Goal: Information Seeking & Learning: Find contact information

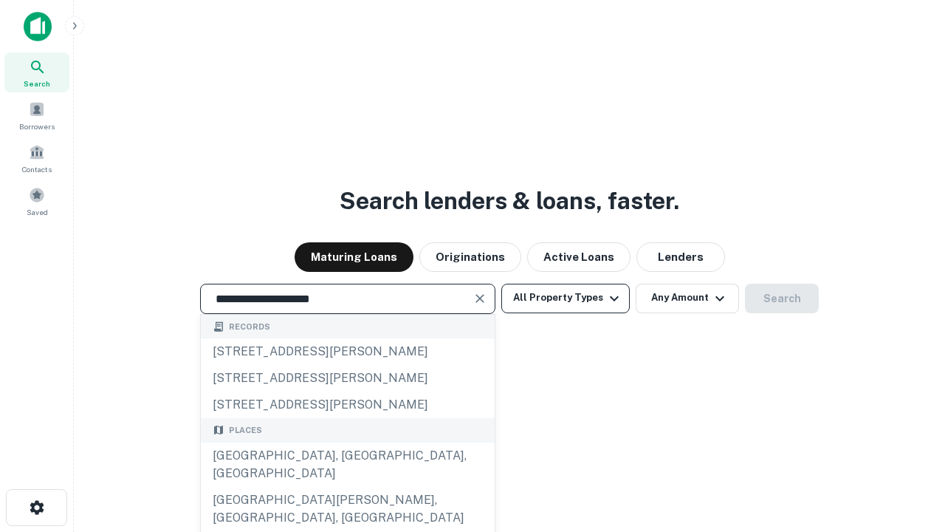
click at [347, 487] on div "Santa Monica, CA, USA" at bounding box center [348, 464] width 294 height 44
click at [566, 298] on button "All Property Types" at bounding box center [565, 299] width 128 height 30
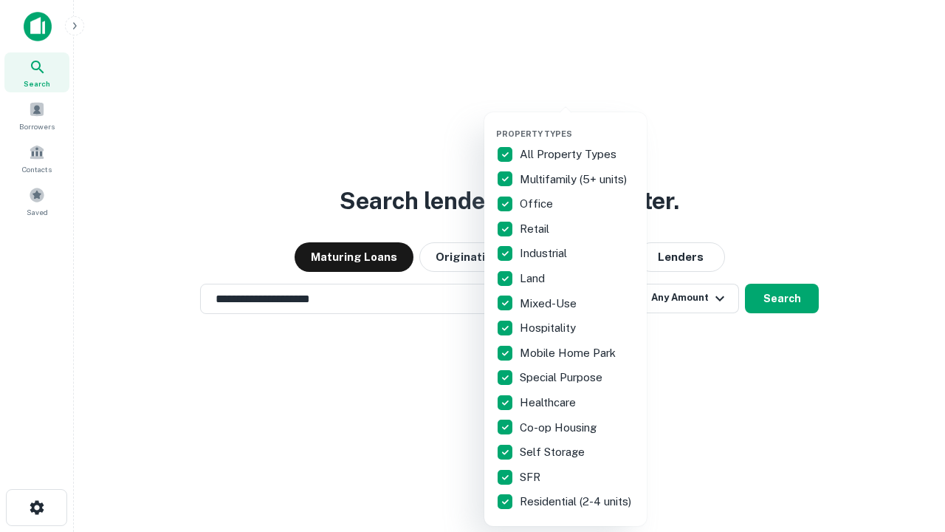
type input "**********"
click at [577, 124] on button "button" at bounding box center [577, 124] width 162 height 1
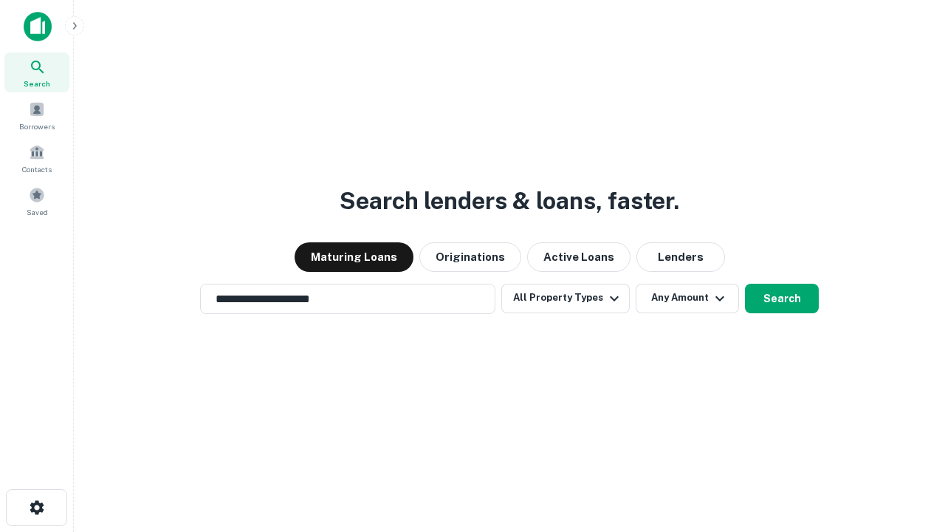
scroll to position [23, 0]
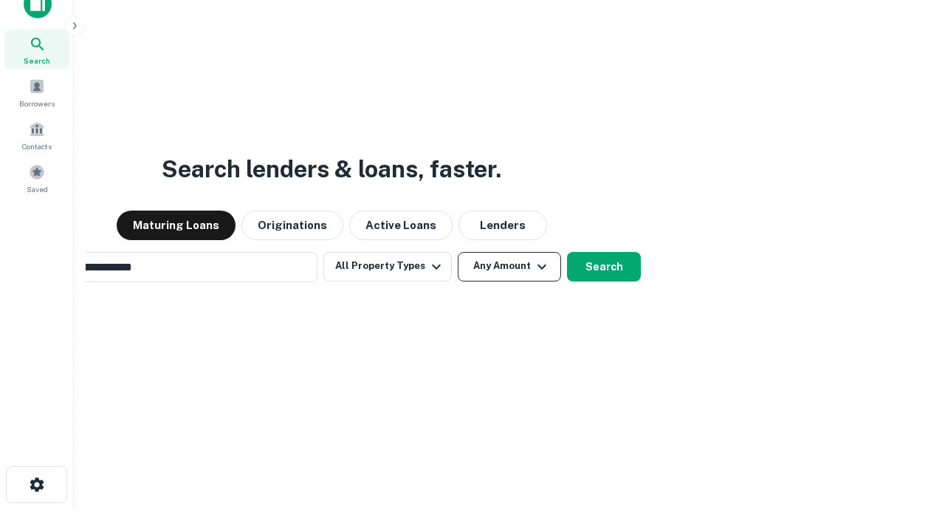
click at [458, 252] on button "Any Amount" at bounding box center [509, 267] width 103 height 30
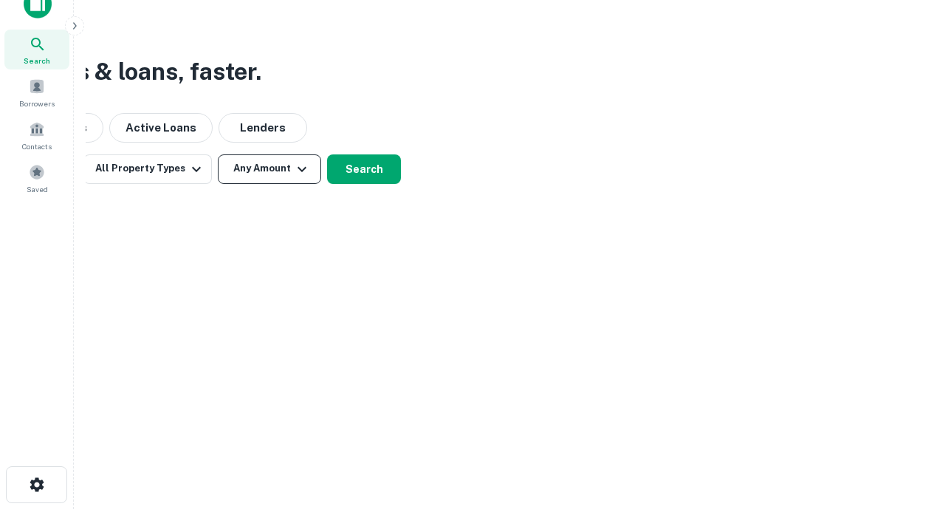
scroll to position [24, 0]
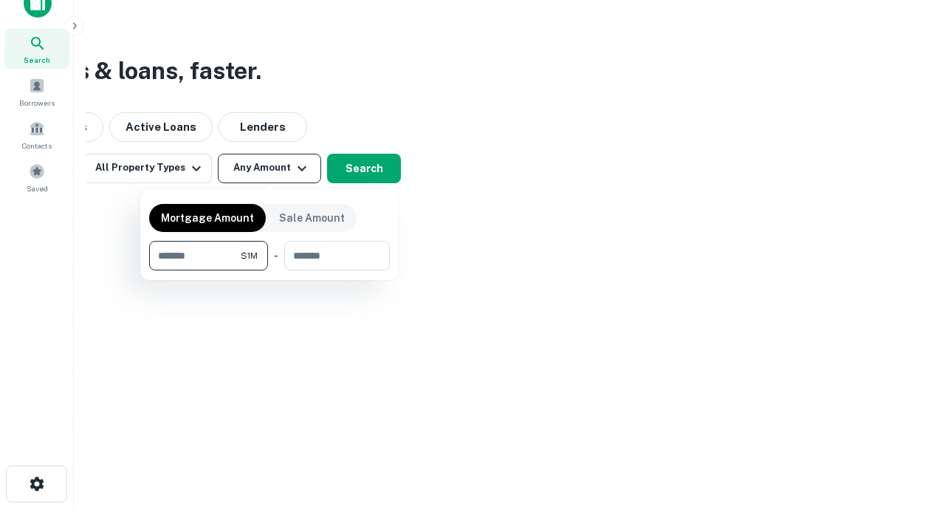
type input "*******"
click at [269, 270] on button "button" at bounding box center [269, 270] width 241 height 1
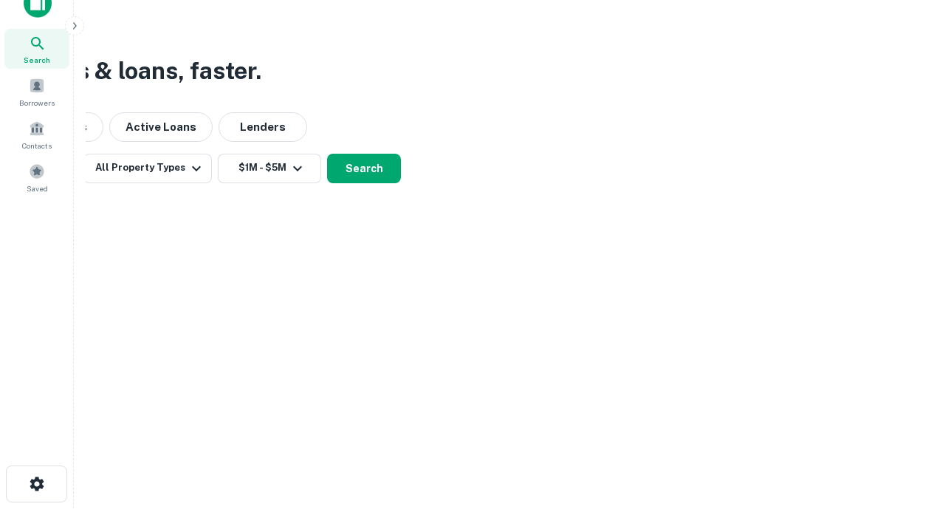
scroll to position [9, 272]
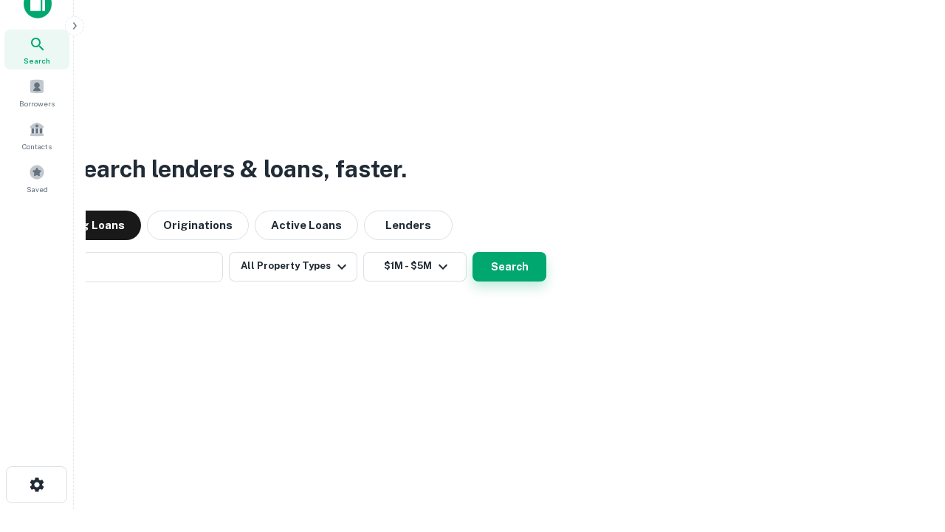
click at [473, 252] on button "Search" at bounding box center [510, 267] width 74 height 30
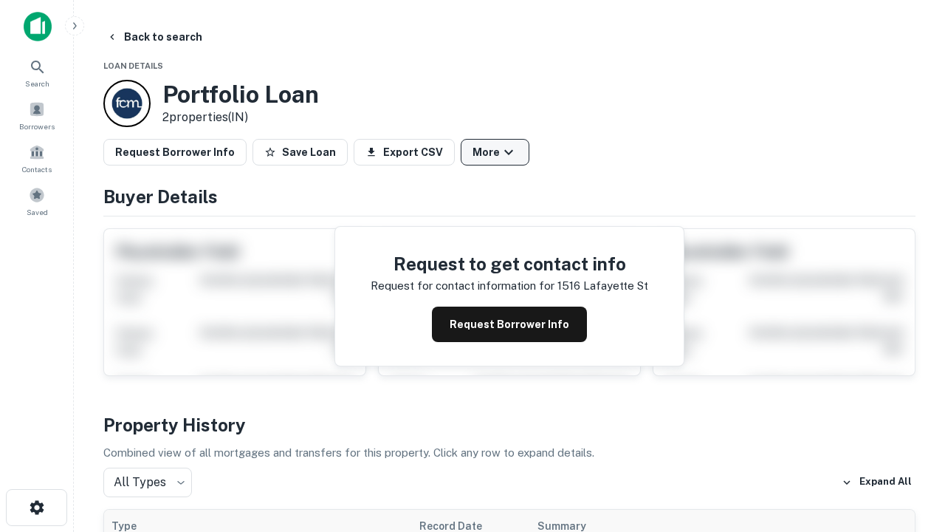
click at [495, 152] on button "More" at bounding box center [495, 152] width 69 height 27
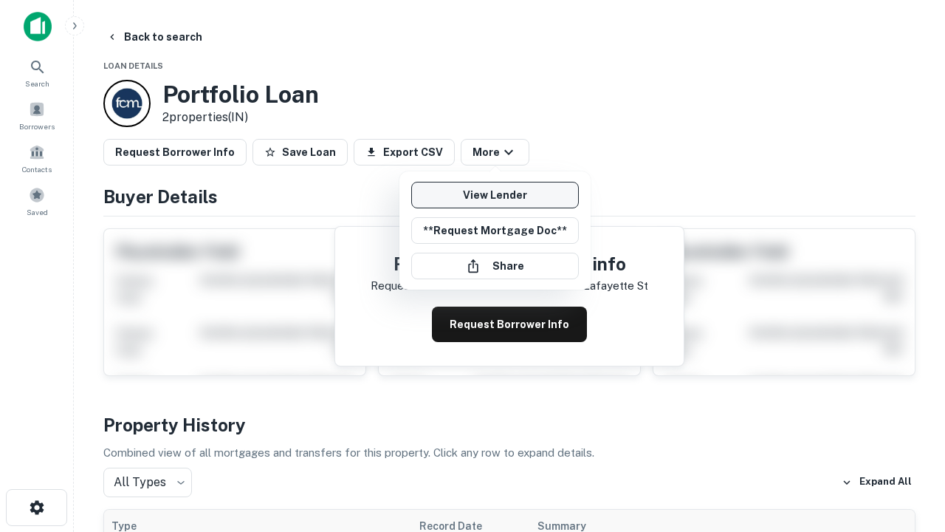
click at [495, 195] on link "View Lender" at bounding box center [495, 195] width 168 height 27
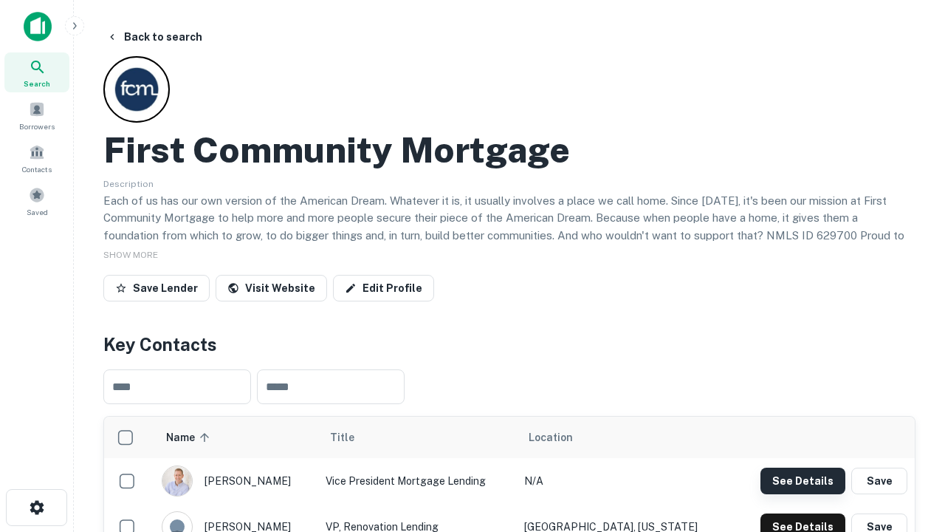
click at [803, 480] on button "See Details" at bounding box center [802, 480] width 85 height 27
